Goal: Information Seeking & Learning: Learn about a topic

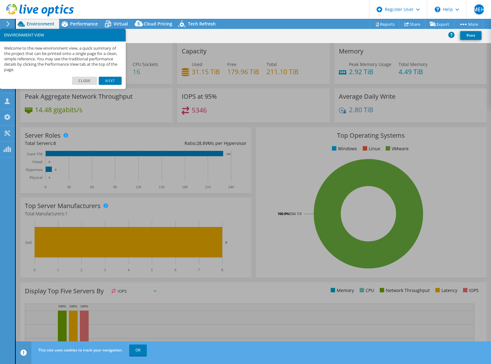
select select "EUFrankfurt"
select select "EUR"
click at [110, 80] on link "Next" at bounding box center [110, 81] width 23 height 8
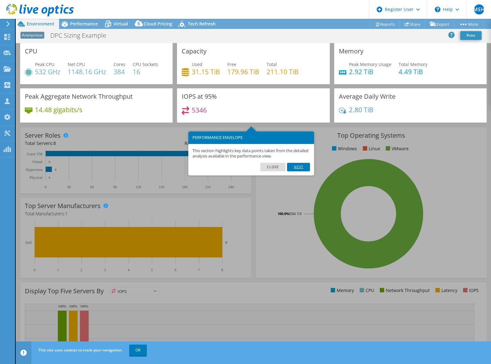
click at [299, 167] on link "Next" at bounding box center [298, 167] width 23 height 8
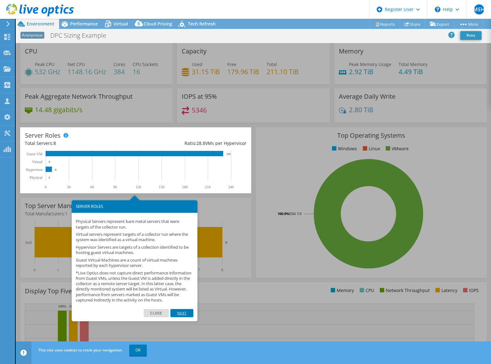
click at [182, 317] on link "Next" at bounding box center [181, 313] width 23 height 8
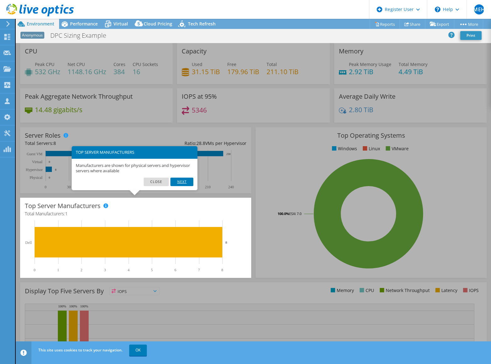
click at [178, 183] on link "Next" at bounding box center [181, 182] width 23 height 8
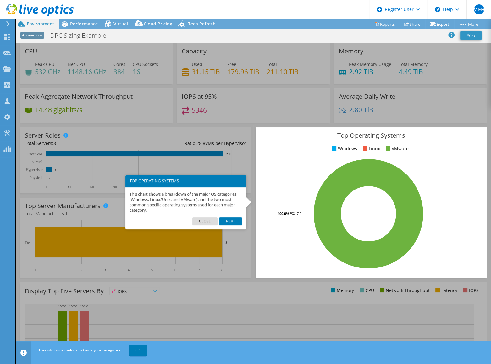
click at [228, 221] on link "Next" at bounding box center [230, 221] width 23 height 8
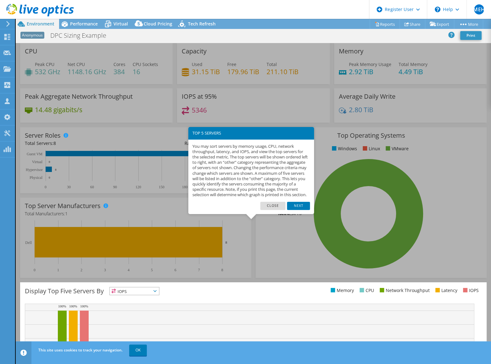
scroll to position [55, 0]
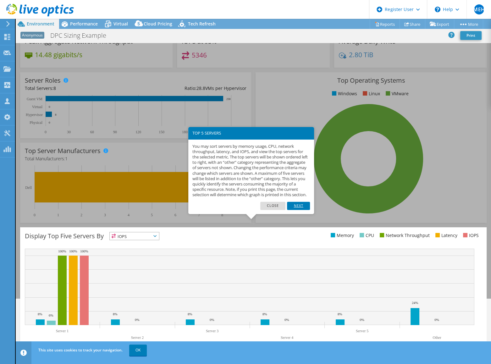
click at [298, 210] on link "Next" at bounding box center [298, 206] width 23 height 8
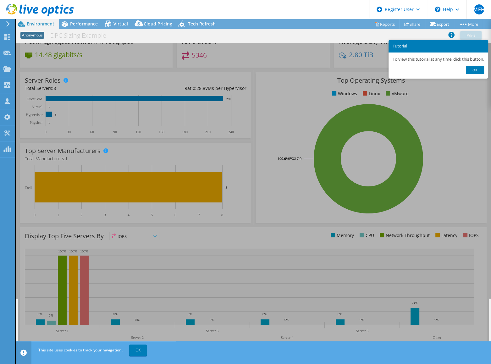
click at [477, 69] on link "Ok" at bounding box center [475, 70] width 18 height 8
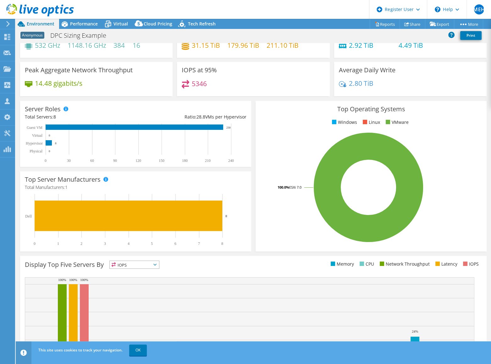
scroll to position [0, 0]
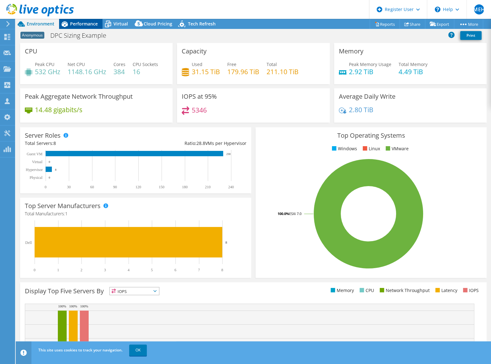
click at [82, 25] on span "Performance" at bounding box center [84, 24] width 28 height 6
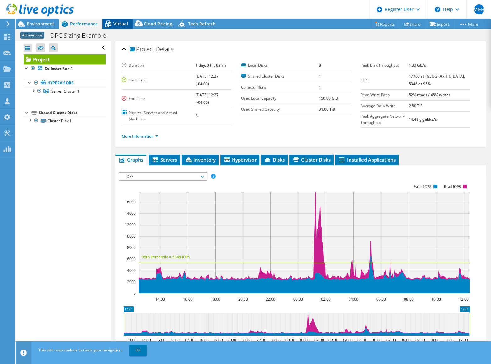
click at [122, 23] on span "Virtual" at bounding box center [120, 24] width 14 height 6
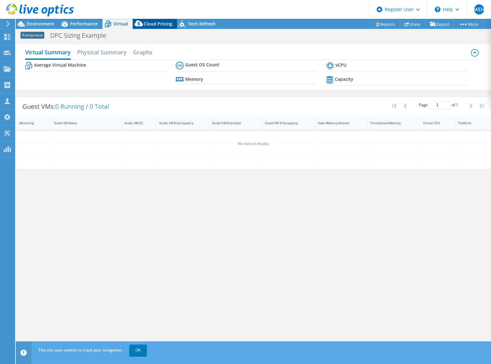
click at [155, 24] on span "Cloud Pricing" at bounding box center [158, 24] width 29 height 6
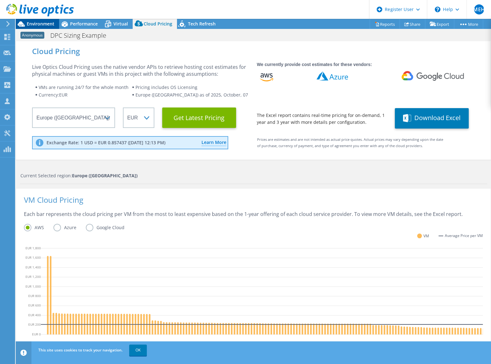
click at [41, 24] on span "Environment" at bounding box center [41, 24] width 28 height 6
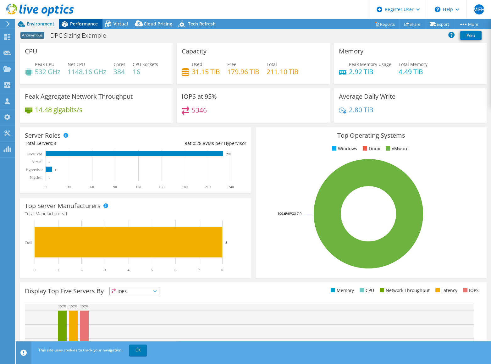
click at [80, 26] on span "Performance" at bounding box center [84, 24] width 28 height 6
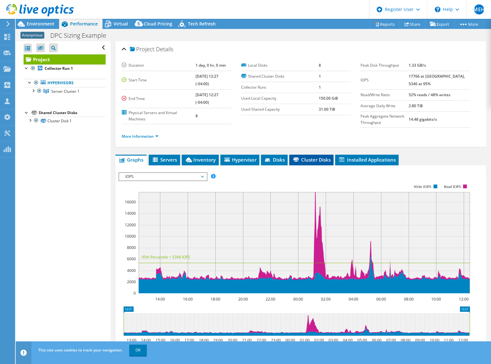
click at [313, 161] on span "Cluster Disks" at bounding box center [311, 160] width 38 height 6
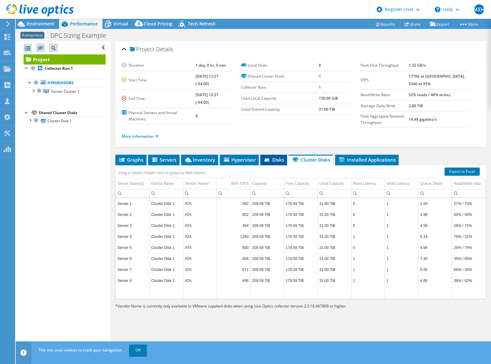
click at [271, 159] on span "Disks" at bounding box center [273, 160] width 20 height 6
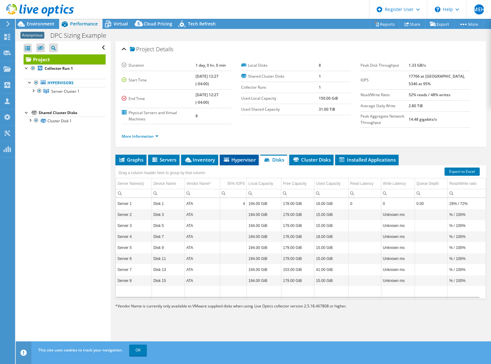
click at [231, 161] on span "Hypervisor" at bounding box center [239, 160] width 33 height 6
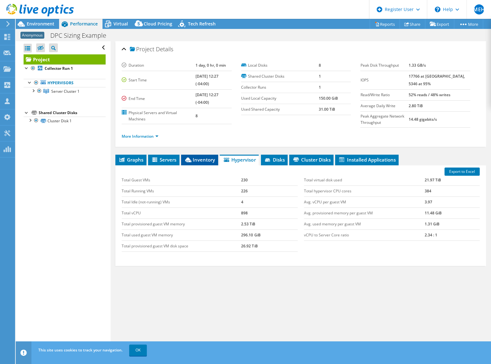
click at [199, 161] on span "Inventory" at bounding box center [199, 160] width 31 height 6
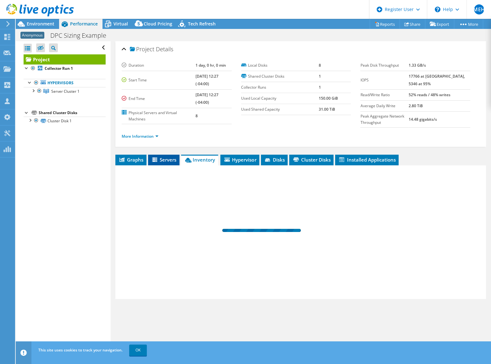
click at [164, 160] on span "Servers" at bounding box center [163, 160] width 25 height 6
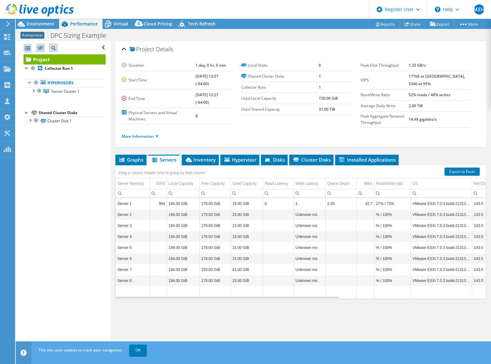
drag, startPoint x: 327, startPoint y: 298, endPoint x: 355, endPoint y: 299, distance: 27.7
click at [355, 299] on div "Graphs Servers Inventory Hypervisor Disks Cluster Disks Installed Applications …" at bounding box center [300, 233] width 371 height 157
drag, startPoint x: 335, startPoint y: 297, endPoint x: 147, endPoint y: 261, distance: 191.5
click at [149, 267] on body "MEH Dell User M'Hamed El Hamdani [EMAIL_ADDRESS][PERSON_NAME][DOMAIN_NAME] Dell…" at bounding box center [245, 182] width 491 height 364
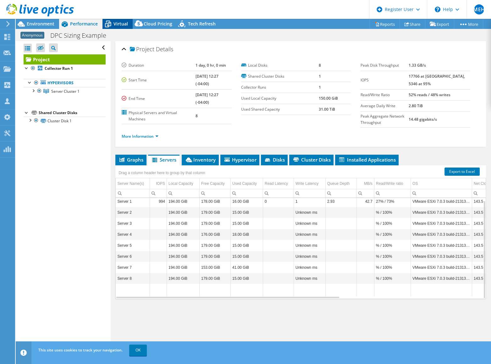
click at [110, 22] on icon at bounding box center [107, 24] width 11 height 11
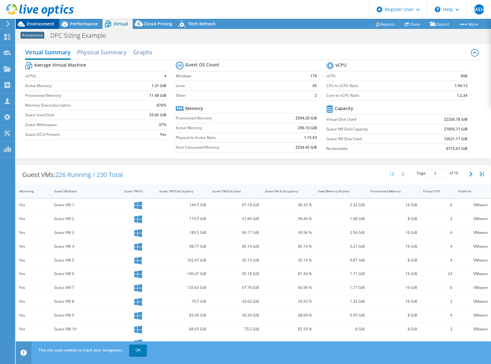
click at [41, 22] on span "Environment" at bounding box center [41, 24] width 28 height 6
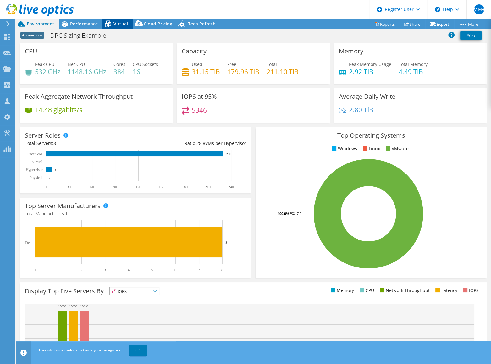
click at [121, 23] on span "Virtual" at bounding box center [120, 24] width 14 height 6
